Goal: Transaction & Acquisition: Purchase product/service

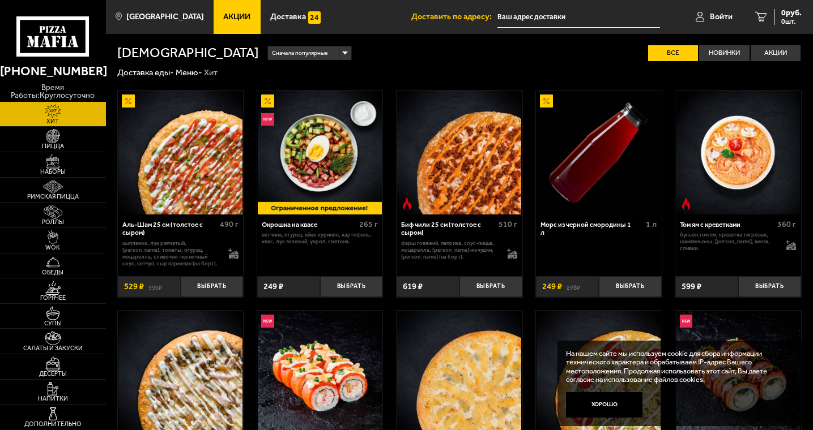
click at [545, 16] on input "text" at bounding box center [578, 17] width 163 height 21
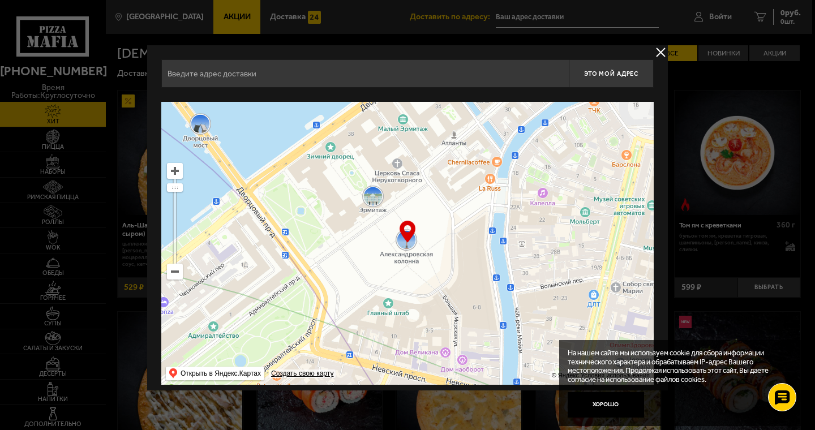
click at [489, 72] on input "text" at bounding box center [365, 73] width 408 height 28
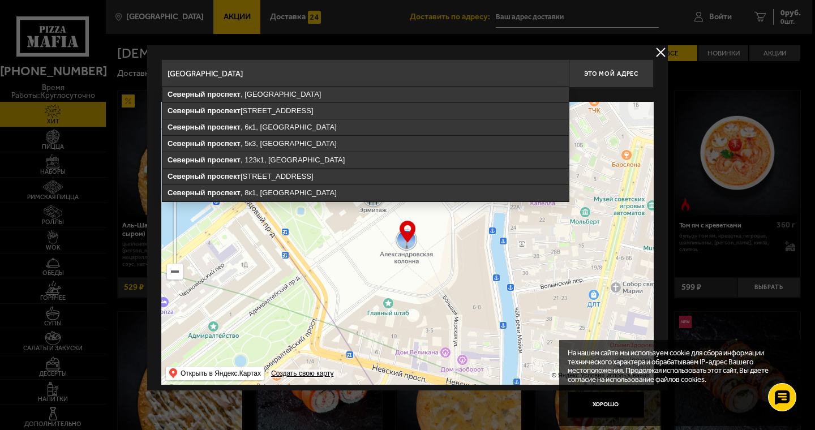
type input "[STREET_ADDRESS]"
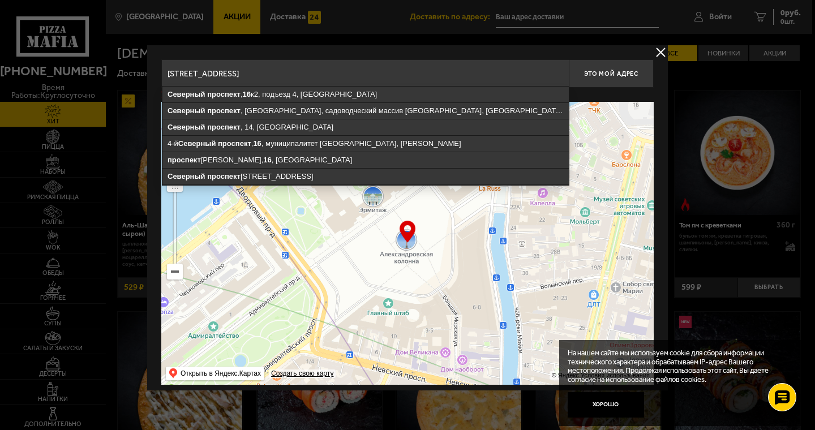
click at [374, 74] on input "[STREET_ADDRESS]" at bounding box center [365, 73] width 408 height 28
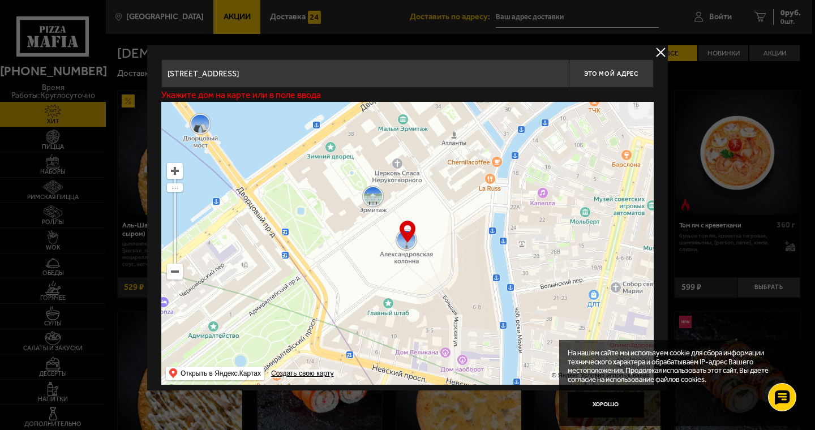
click at [659, 54] on button "delivery type" at bounding box center [661, 52] width 14 height 14
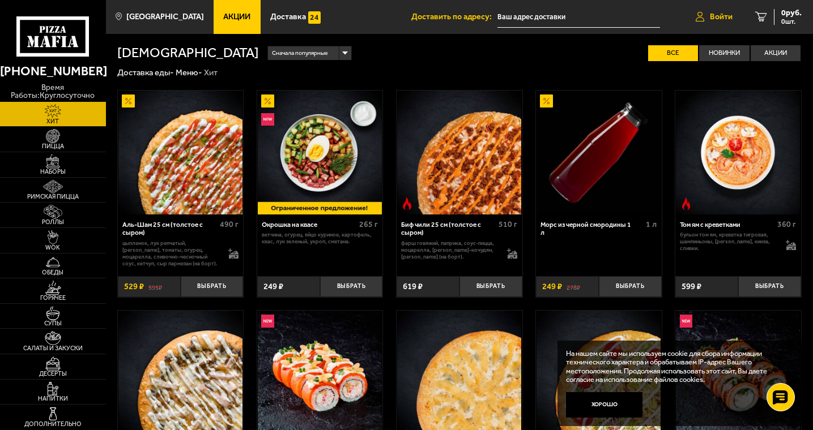
click at [716, 17] on span "Войти" at bounding box center [721, 17] width 23 height 8
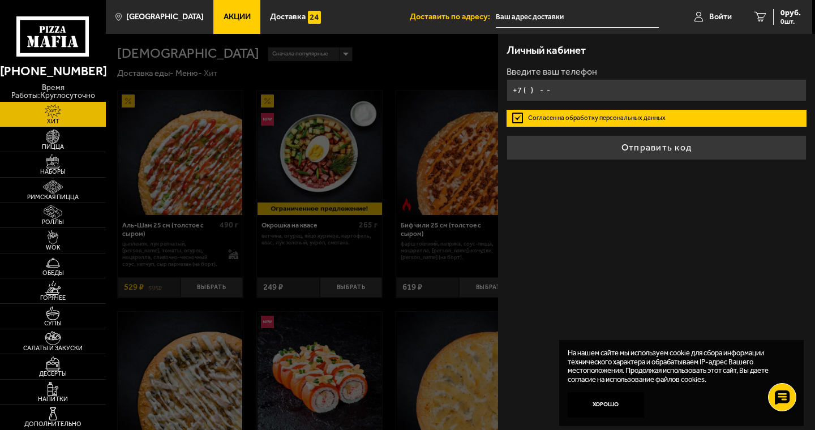
type input "+7 ( ) - -"
